Goal: Obtain resource: Obtain resource

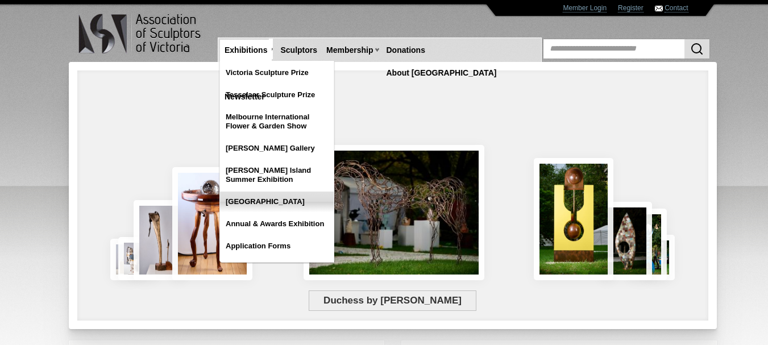
click at [269, 201] on link "[GEOGRAPHIC_DATA]" at bounding box center [277, 202] width 114 height 20
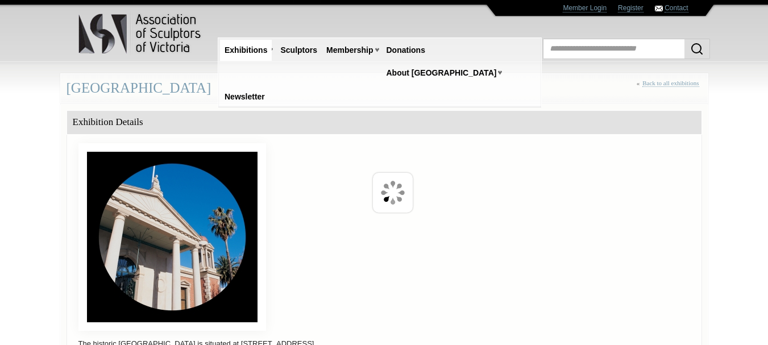
scroll to position [314, 0]
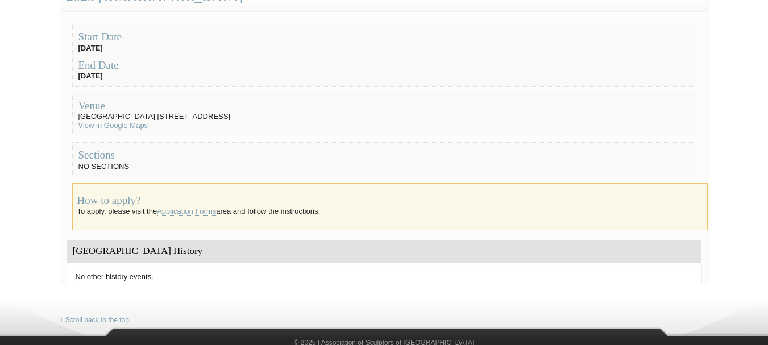
scroll to position [146, 0]
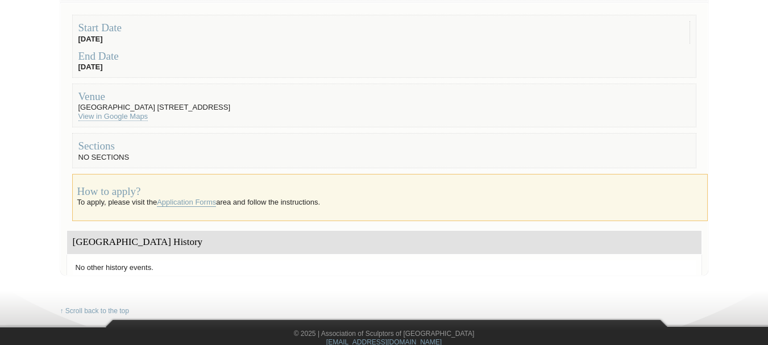
click at [193, 202] on link "Application Forms" at bounding box center [186, 202] width 59 height 9
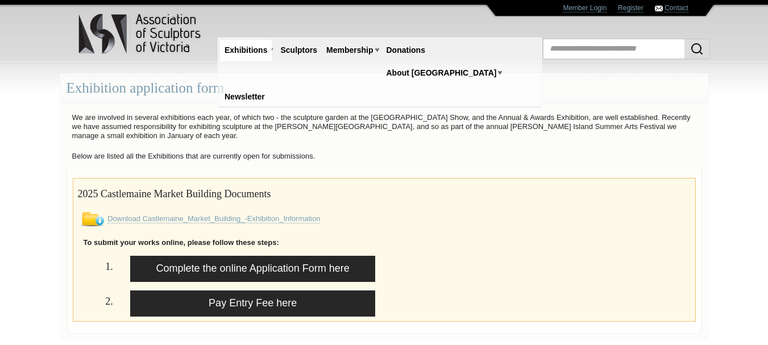
scroll to position [156, 0]
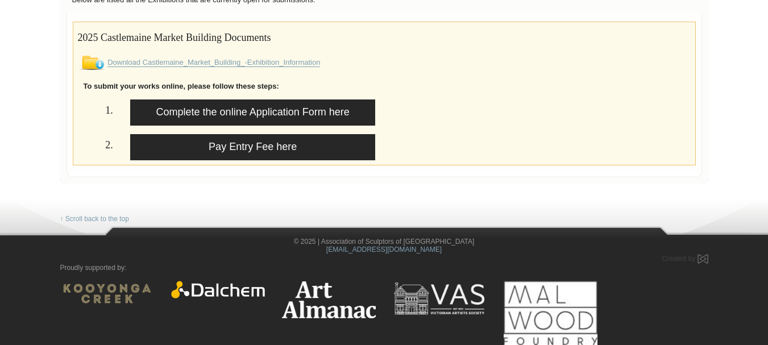
click at [158, 62] on link "Download Castlemaine_Market_Building_-Exhibition_Information" at bounding box center [213, 62] width 213 height 9
click at [165, 62] on link "Download Castlemaine_Market_Building_-Exhibition_Information" at bounding box center [213, 62] width 213 height 9
click at [126, 61] on link "Download Castlemaine_Market_Building_-Exhibition_Information" at bounding box center [213, 62] width 213 height 9
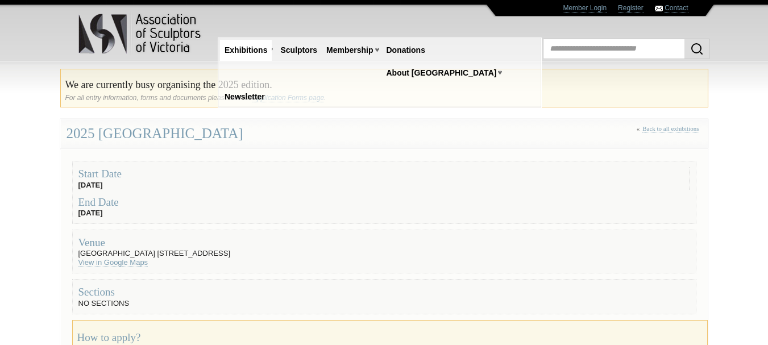
scroll to position [146, 0]
